Goal: Information Seeking & Learning: Learn about a topic

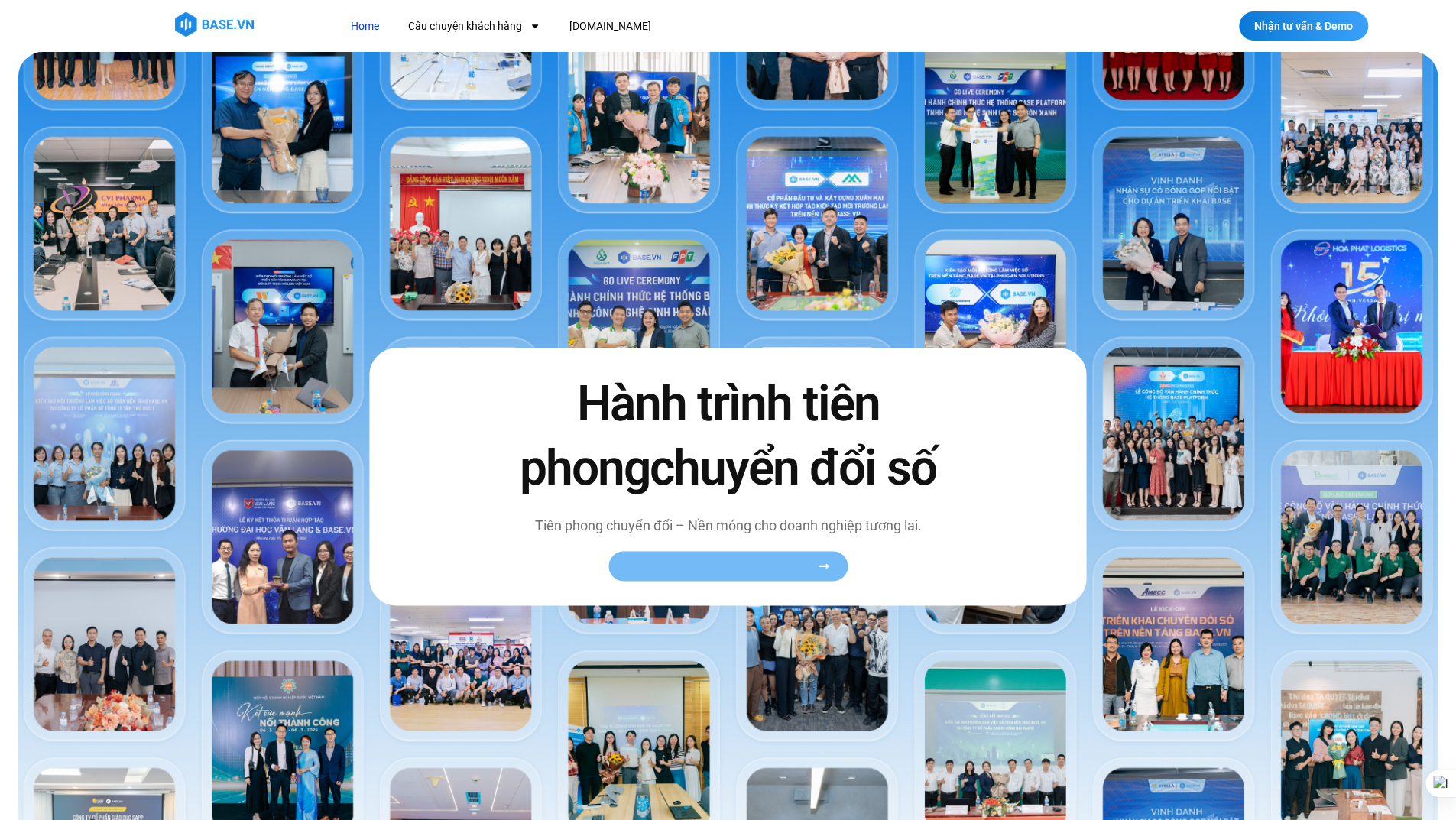
click at [789, 572] on span "Xem toàn bộ câu chuyện khách hàng" at bounding box center [720, 566] width 187 height 11
click at [813, 571] on span "Xem toàn bộ câu chuyện khách hàng" at bounding box center [720, 566] width 187 height 11
click at [800, 566] on span "Xem toàn bộ câu chuyện khách hàng" at bounding box center [720, 566] width 187 height 11
click at [723, 565] on span "Xem toàn bộ câu chuyện khách hàng" at bounding box center [720, 566] width 187 height 11
click at [758, 566] on span "Xem toàn bộ câu chuyện khách hàng" at bounding box center [720, 566] width 187 height 11
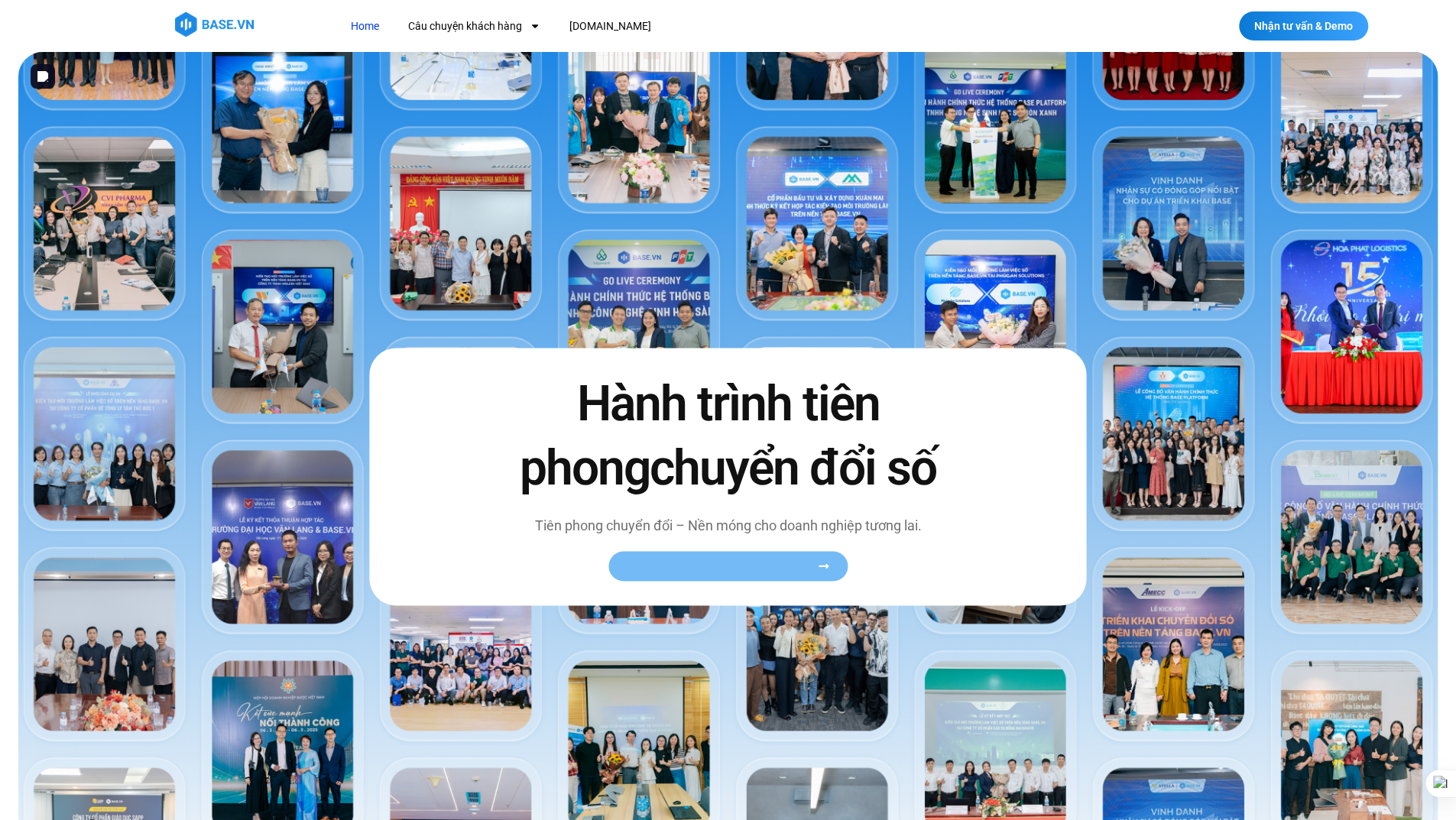
click at [771, 557] on link "Xem toàn bộ câu chuyện khách hàng" at bounding box center [728, 566] width 239 height 30
click at [775, 555] on link "Xem toàn bộ câu chuyện khách hàng" at bounding box center [728, 566] width 239 height 30
click at [776, 555] on link "Xem toàn bộ câu chuyện khách hàng" at bounding box center [728, 566] width 239 height 30
click at [829, 562] on icon at bounding box center [823, 566] width 11 height 11
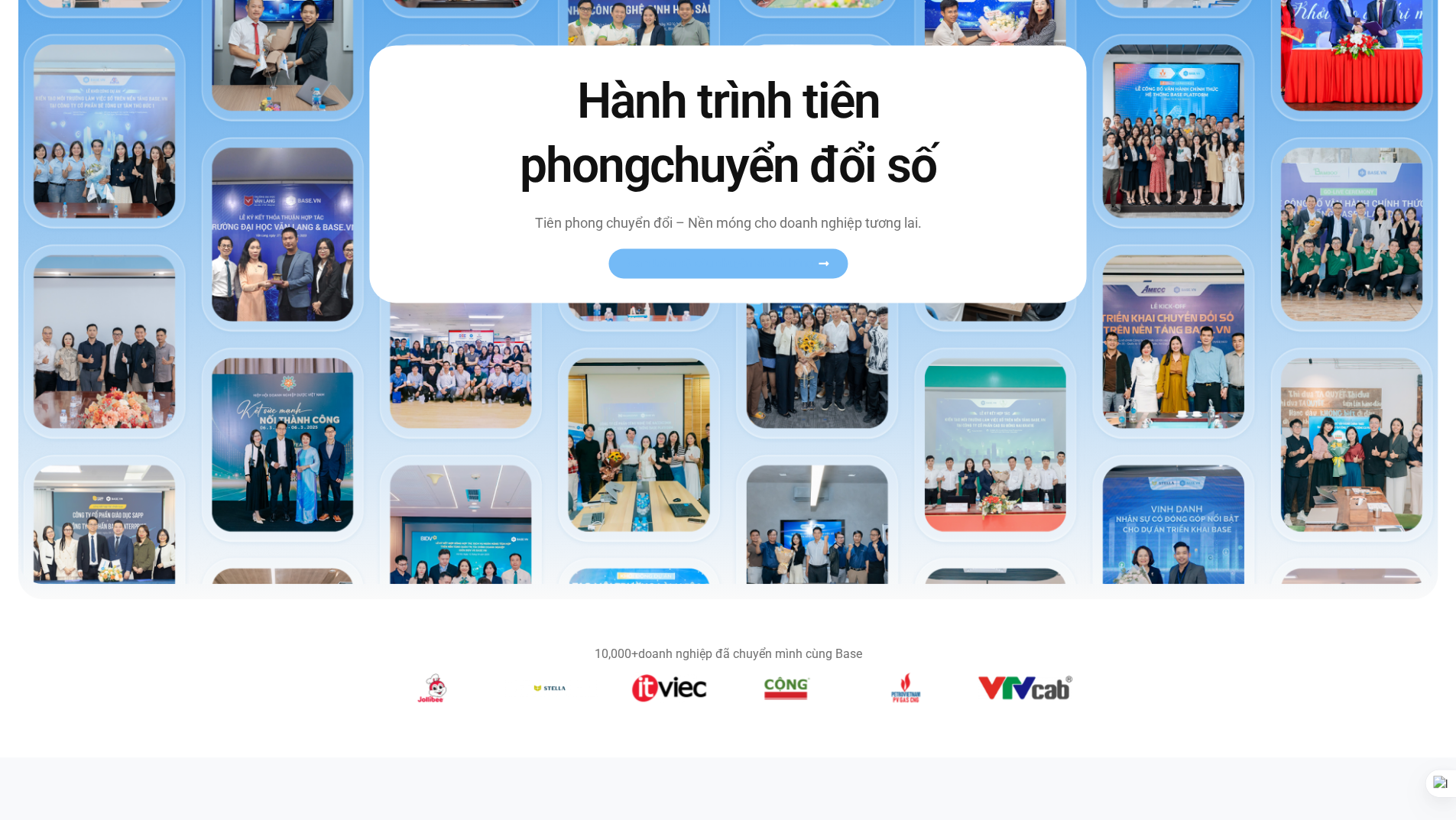
scroll to position [306, 0]
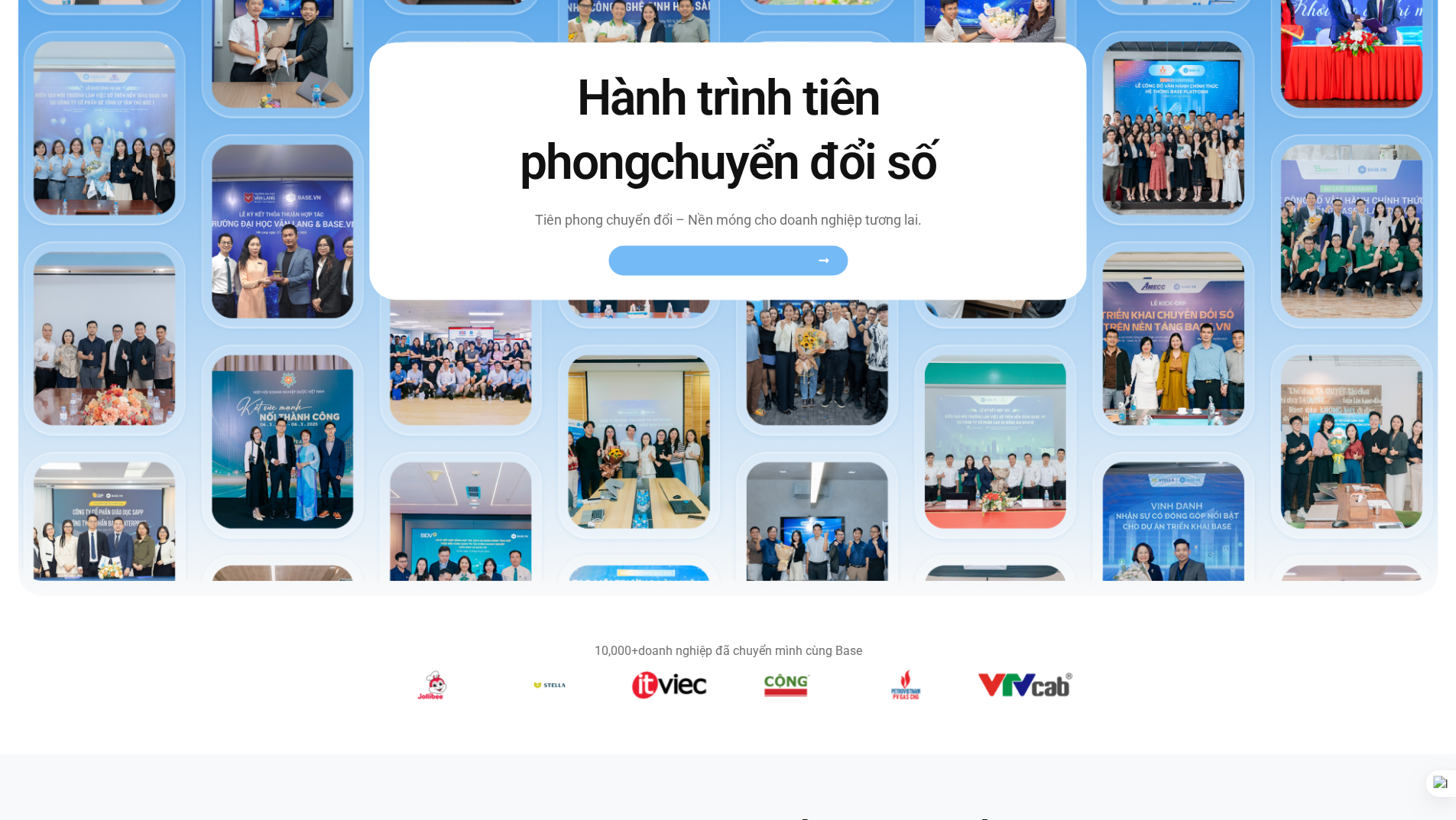
click at [806, 261] on span "Xem toàn bộ câu chuyện khách hàng" at bounding box center [720, 260] width 187 height 11
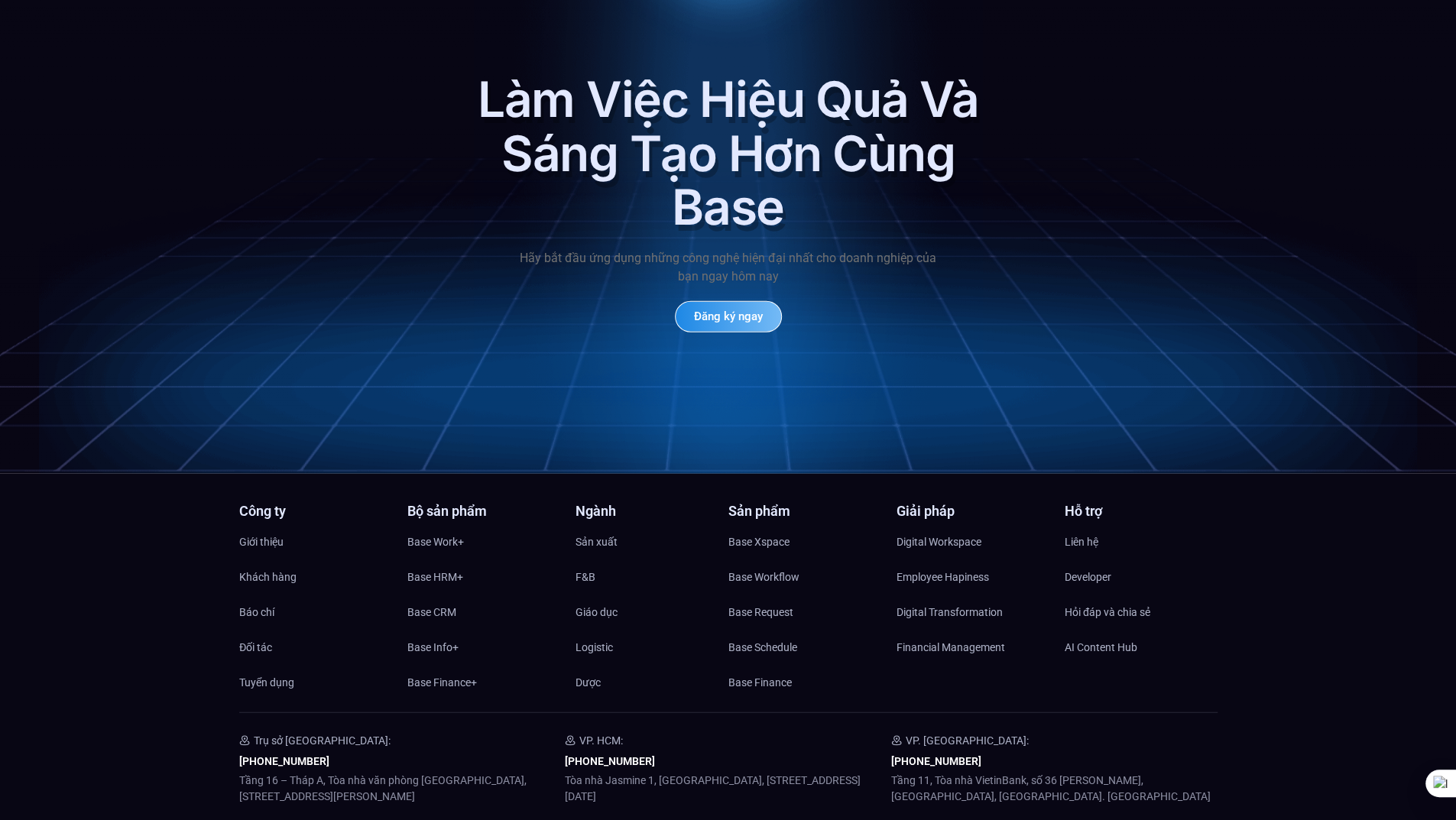
scroll to position [7292, 0]
